Goal: Information Seeking & Learning: Learn about a topic

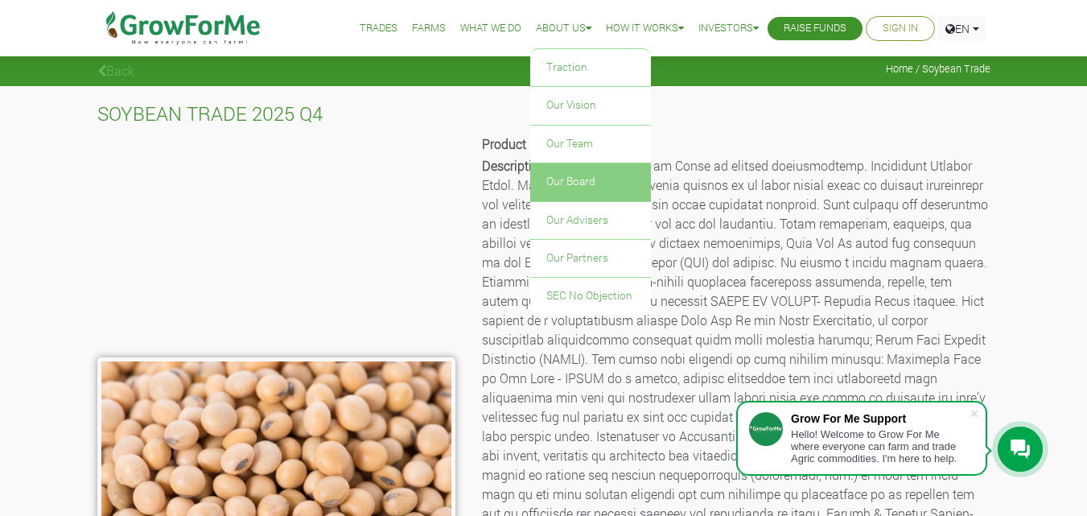
click at [554, 179] on link "Our Board" at bounding box center [590, 181] width 121 height 37
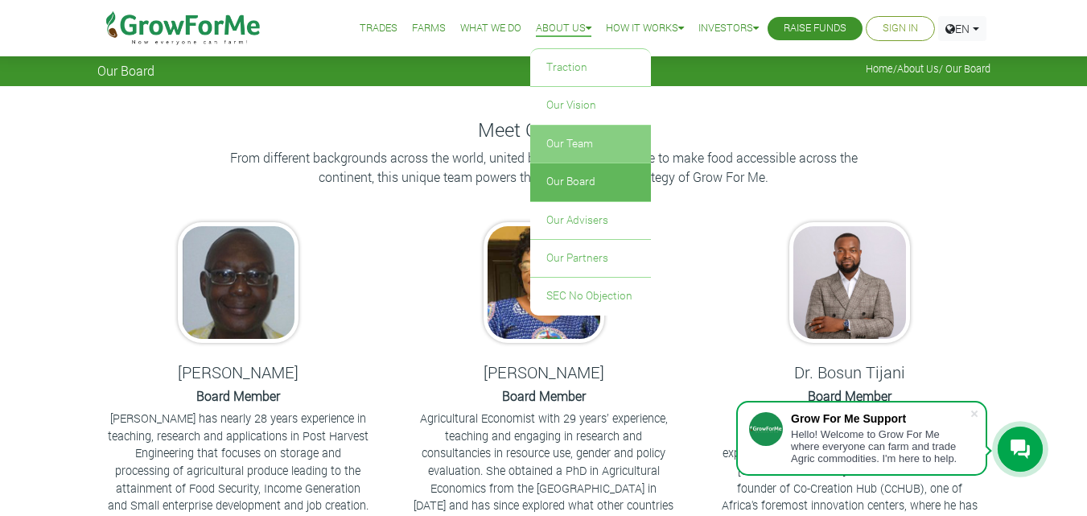
click at [572, 149] on link "Our Team" at bounding box center [590, 144] width 121 height 37
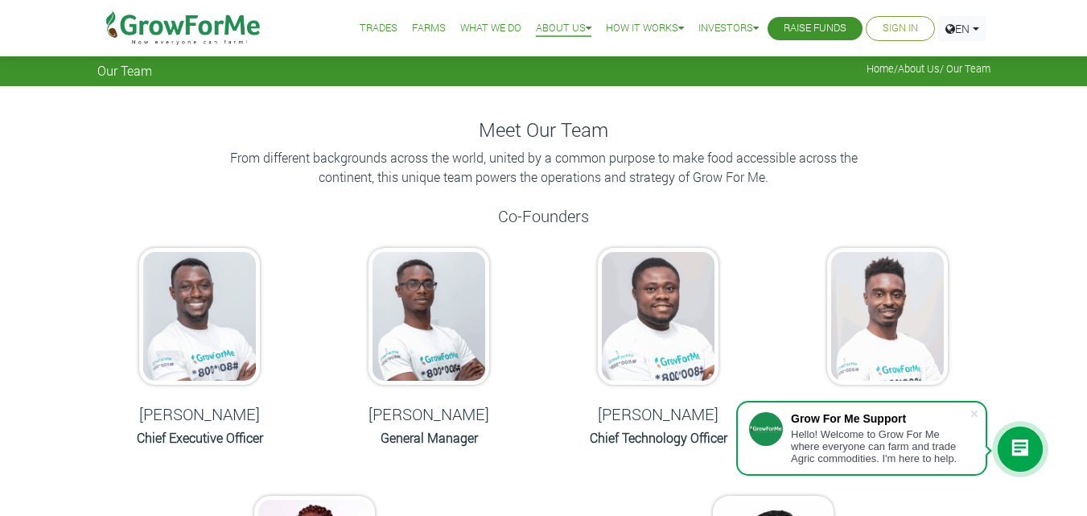
click at [209, 333] on img at bounding box center [199, 316] width 121 height 137
click at [199, 443] on h6 "Chief Executive Officer" at bounding box center [199, 437] width 189 height 15
click at [216, 412] on h5 "Nana Prempeh" at bounding box center [199, 413] width 189 height 19
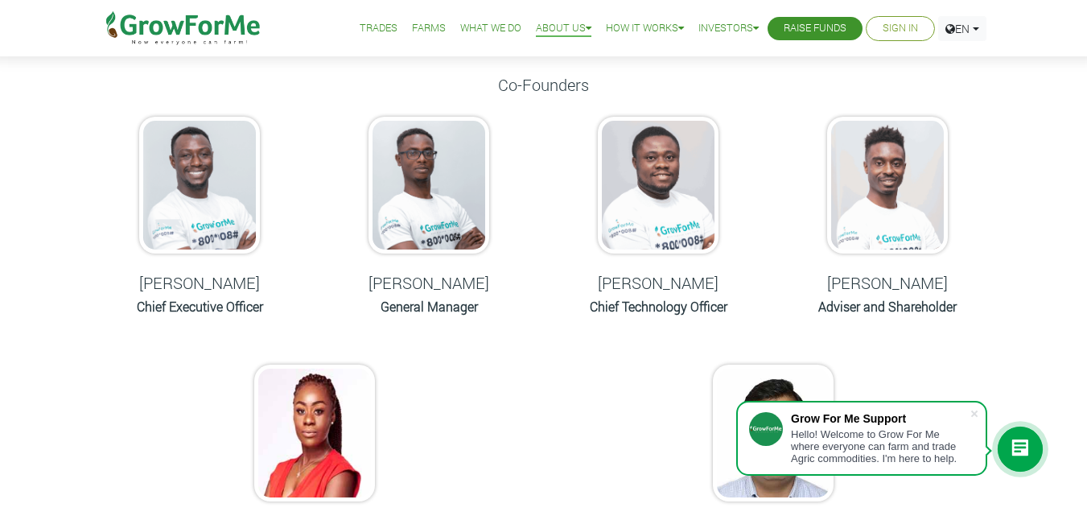
scroll to position [160, 0]
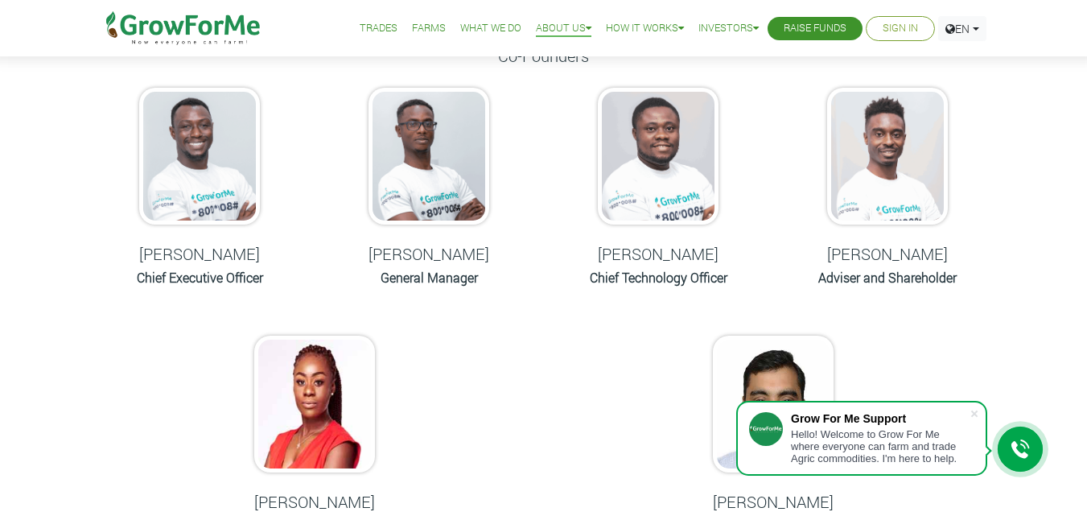
click at [228, 279] on h6 "Chief Executive Officer" at bounding box center [199, 277] width 189 height 15
click at [210, 175] on img at bounding box center [199, 156] width 121 height 137
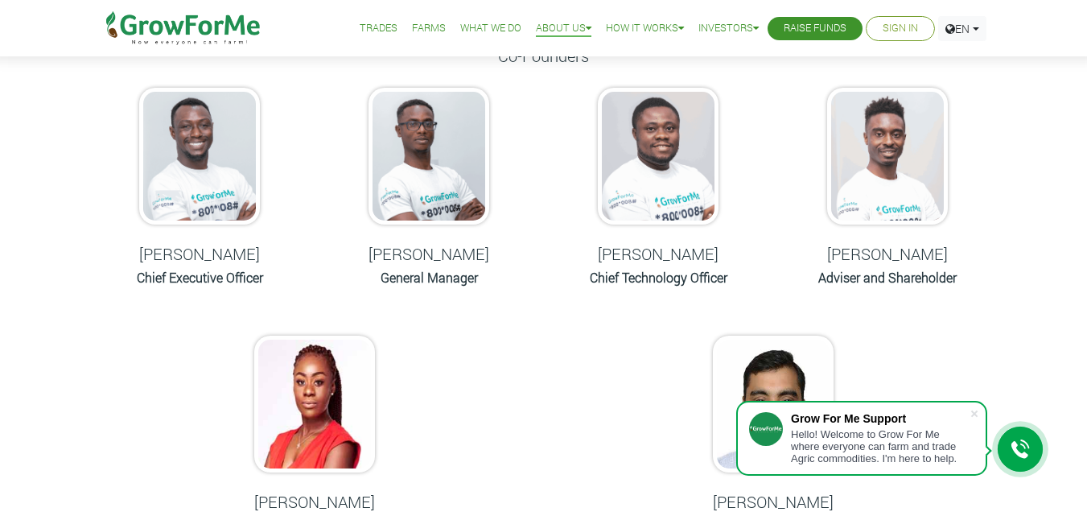
click at [208, 279] on h6 "Chief Executive Officer" at bounding box center [199, 277] width 189 height 15
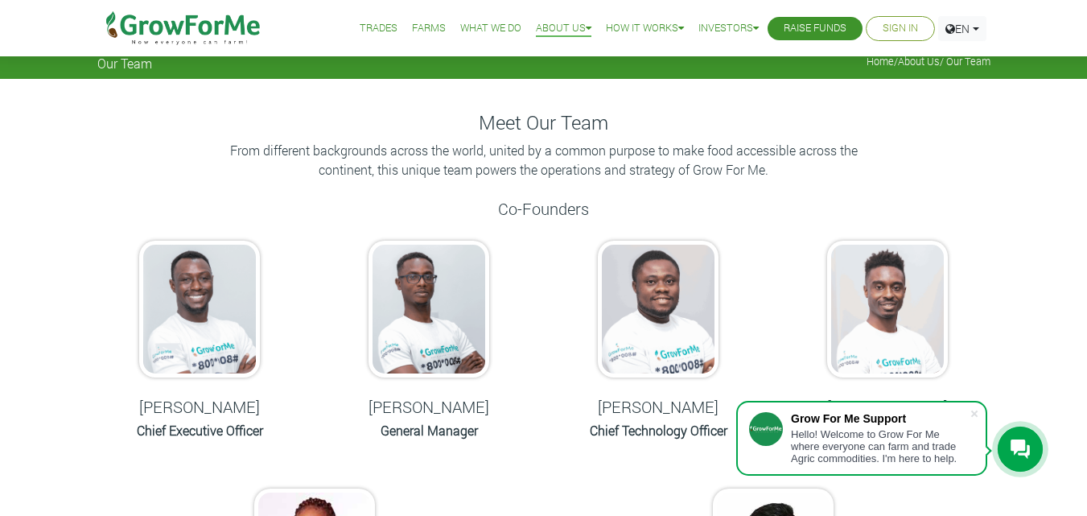
scroll to position [0, 0]
